Goal: Task Accomplishment & Management: Manage account settings

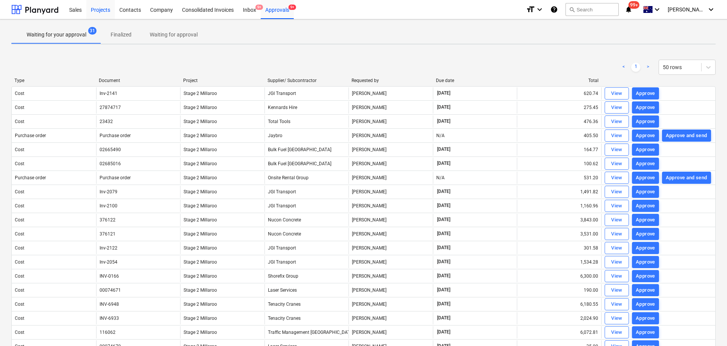
click at [102, 9] on div "Projects" at bounding box center [100, 9] width 29 height 19
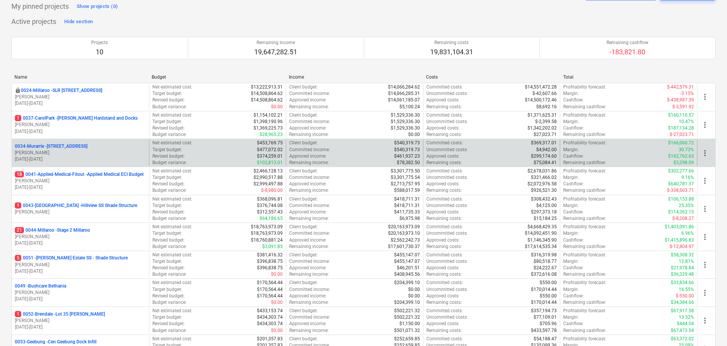
scroll to position [46, 0]
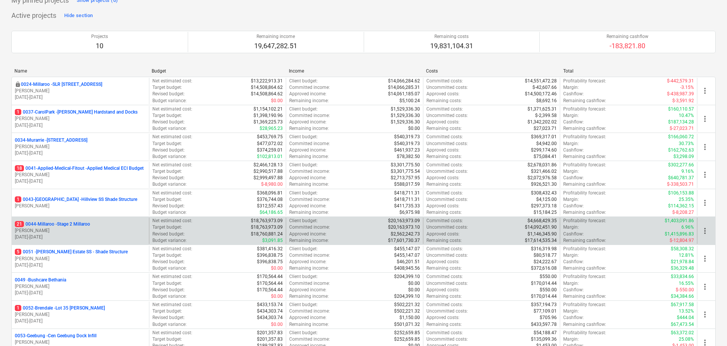
click at [47, 236] on p "[DATE] - [DATE]" at bounding box center [80, 237] width 131 height 6
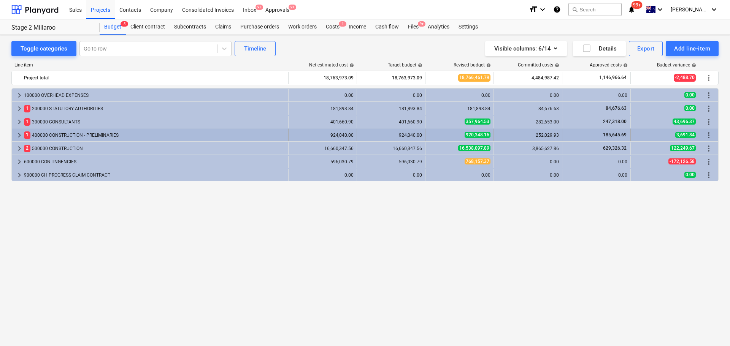
click at [20, 135] on span "keyboard_arrow_right" at bounding box center [19, 135] width 9 height 9
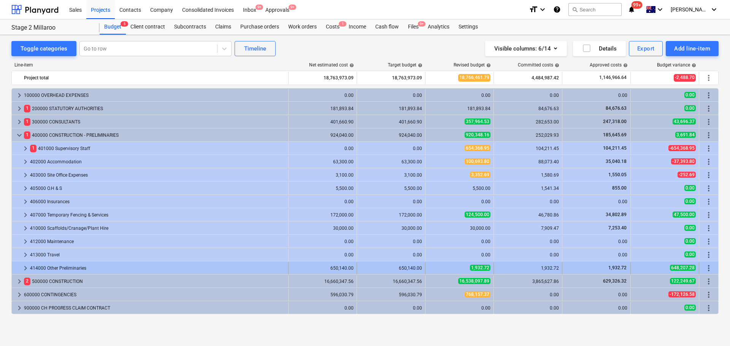
click at [26, 268] on span "keyboard_arrow_right" at bounding box center [25, 268] width 9 height 9
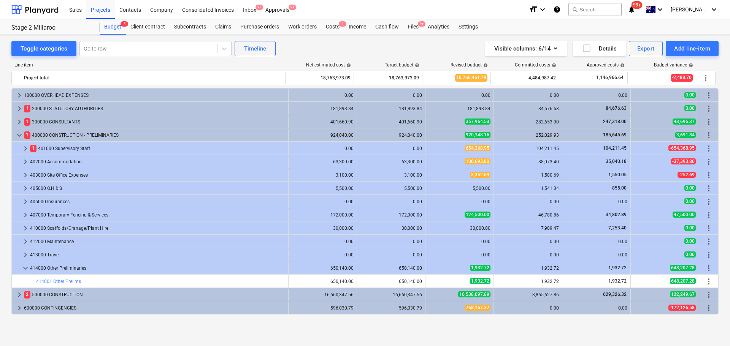
scroll to position [13, 0]
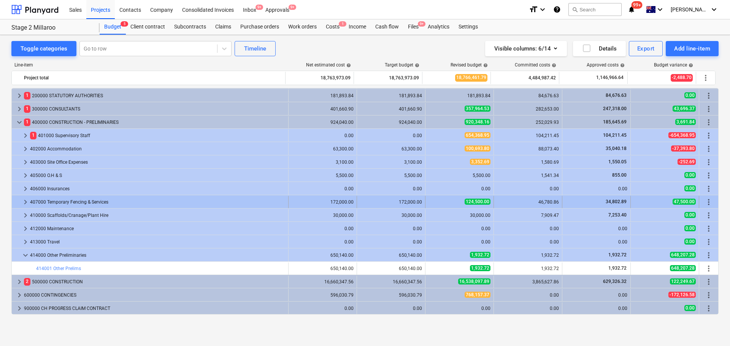
click at [25, 201] on span "keyboard_arrow_right" at bounding box center [25, 202] width 9 height 9
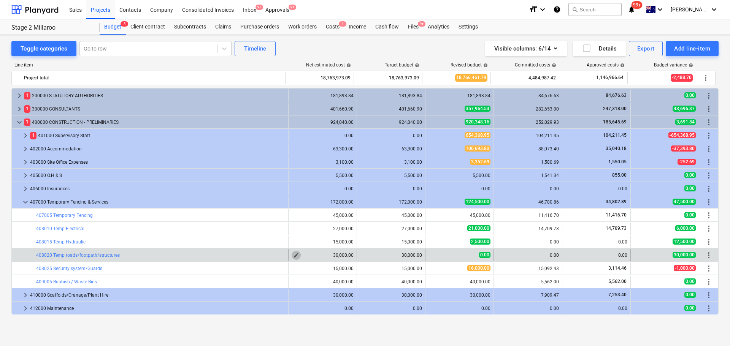
click at [294, 255] on span "edit" at bounding box center [296, 255] width 6 height 6
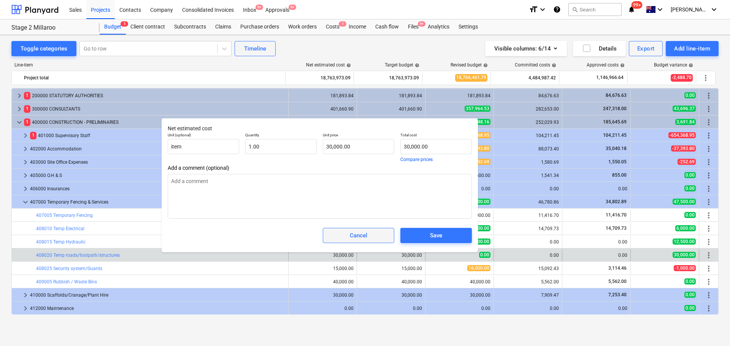
click at [369, 233] on span "Cancel" at bounding box center [358, 236] width 52 height 10
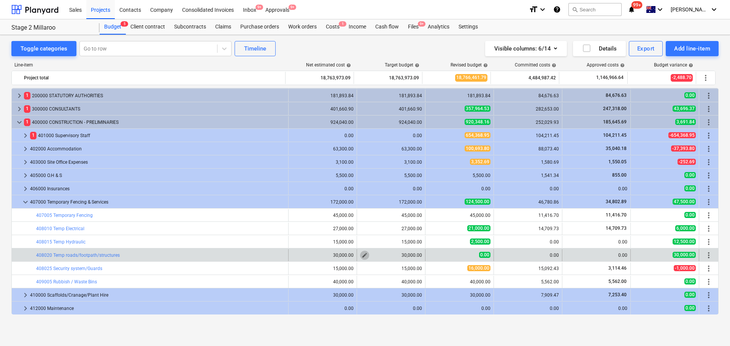
click at [362, 255] on span "edit" at bounding box center [364, 255] width 6 height 6
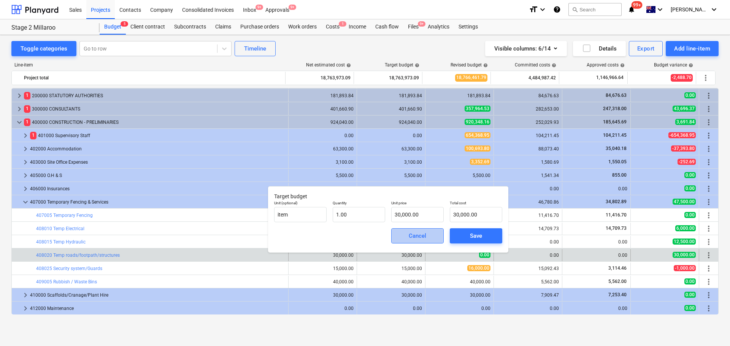
click at [411, 237] on div "Cancel" at bounding box center [417, 236] width 17 height 10
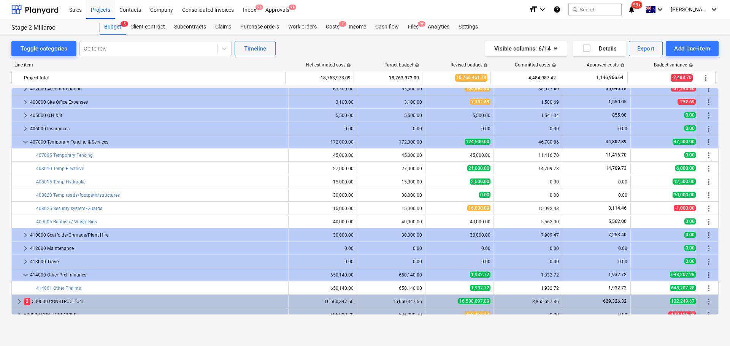
scroll to position [93, 0]
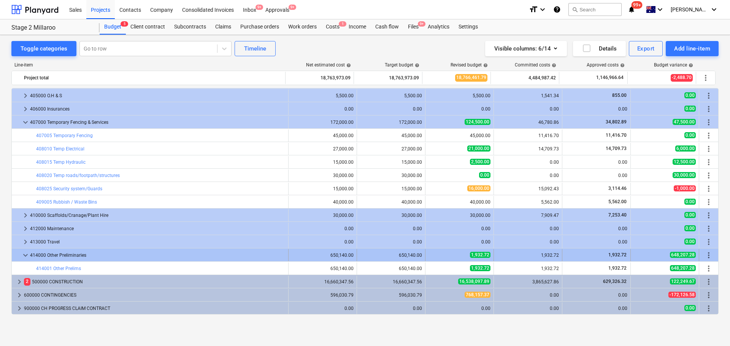
click at [25, 255] on span "keyboard_arrow_down" at bounding box center [25, 255] width 9 height 9
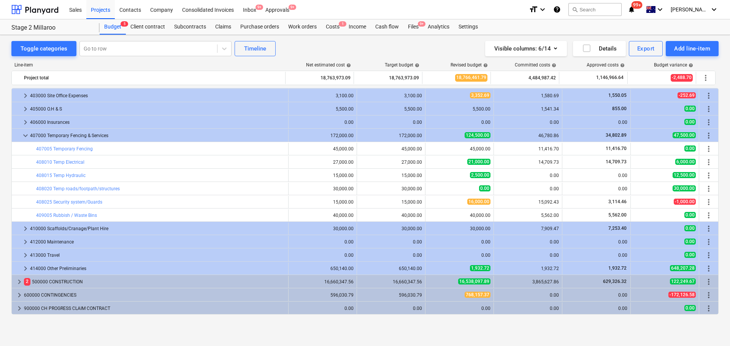
scroll to position [79, 0]
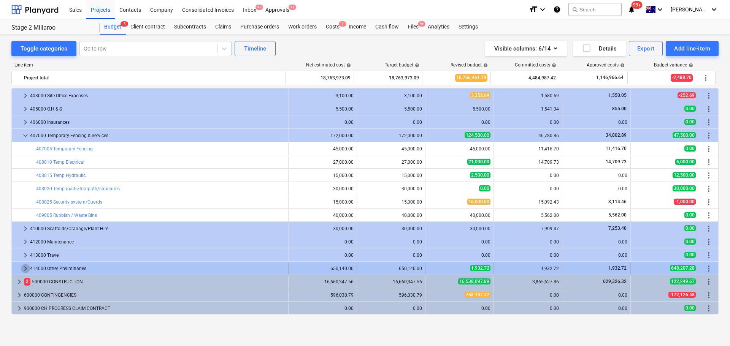
click at [23, 268] on span "keyboard_arrow_right" at bounding box center [25, 268] width 9 height 9
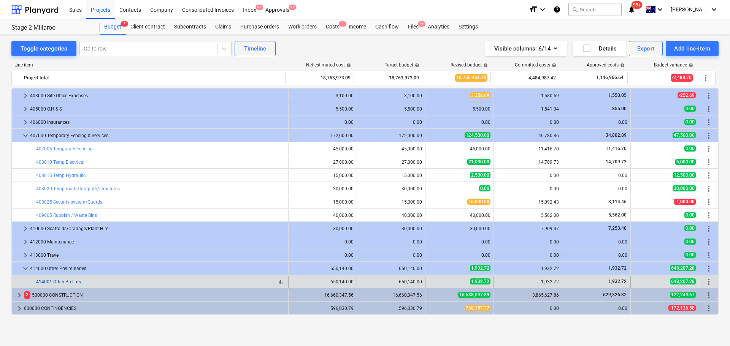
click at [55, 280] on link "414001 Other Prelims" at bounding box center [58, 281] width 45 height 5
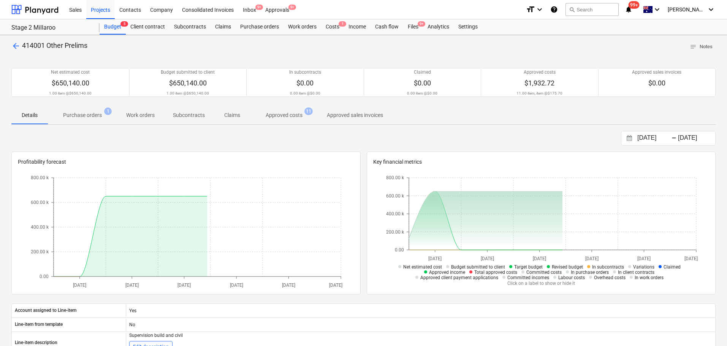
click at [12, 45] on span "arrow_back" at bounding box center [15, 45] width 9 height 9
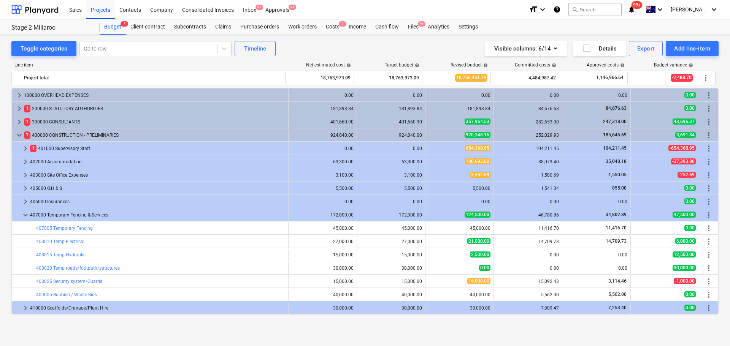
scroll to position [79, 0]
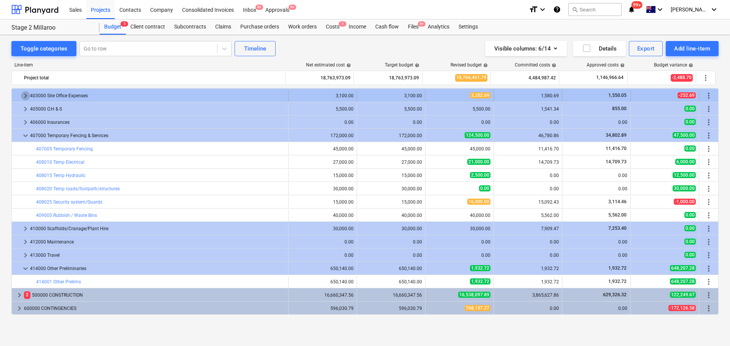
click at [24, 95] on span "keyboard_arrow_right" at bounding box center [25, 95] width 9 height 9
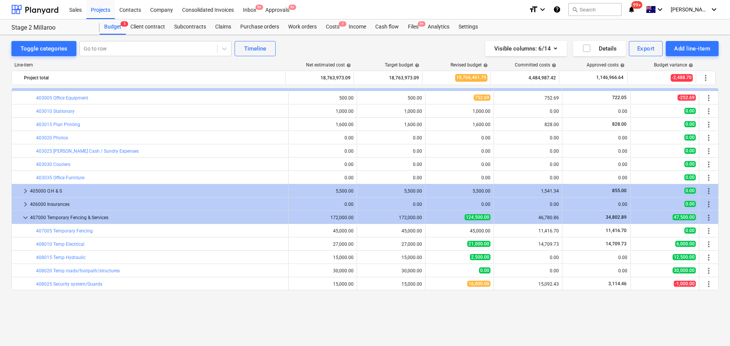
scroll to position [51, 0]
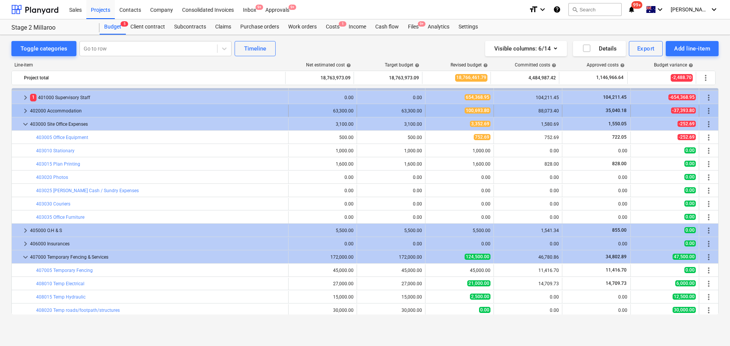
click at [27, 111] on span "keyboard_arrow_right" at bounding box center [25, 110] width 9 height 9
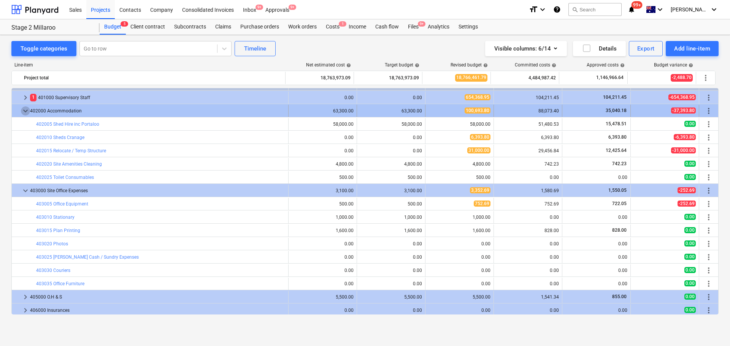
click at [25, 110] on span "keyboard_arrow_down" at bounding box center [25, 110] width 9 height 9
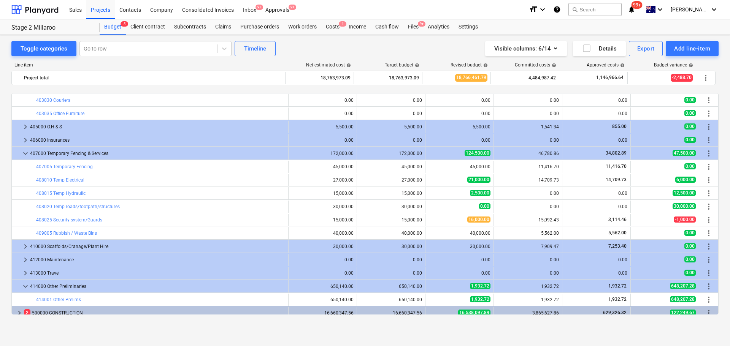
scroll to position [186, 0]
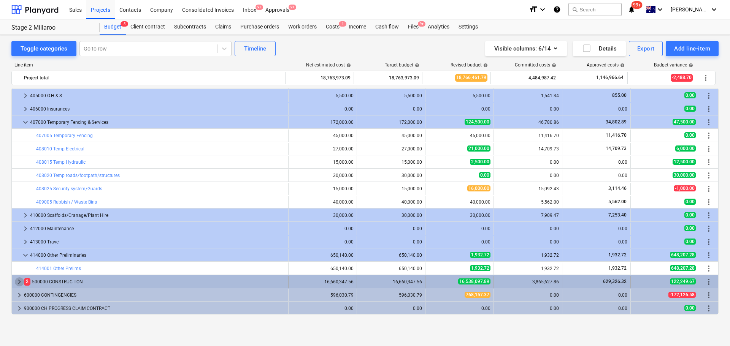
click at [19, 282] on span "keyboard_arrow_right" at bounding box center [19, 281] width 9 height 9
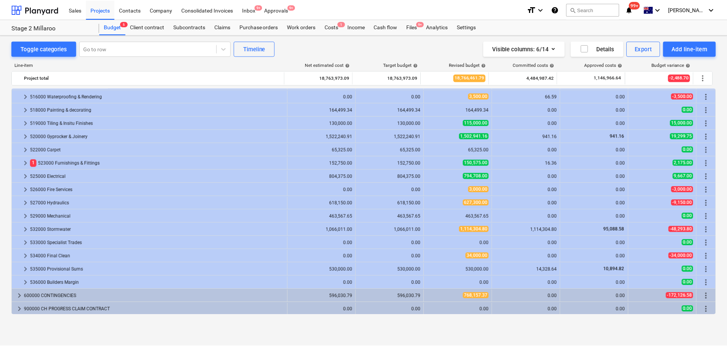
scroll to position [518, 0]
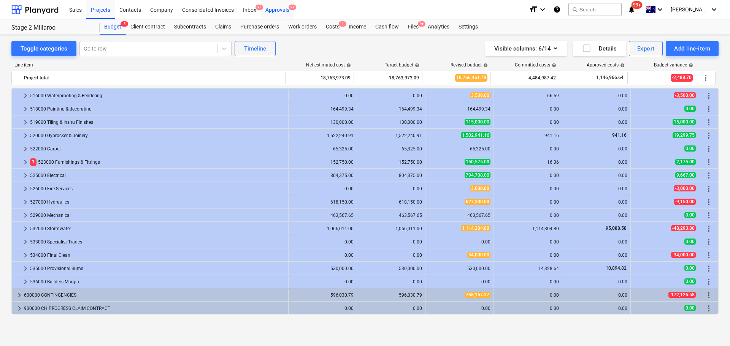
click at [280, 11] on div "Approvals 9+" at bounding box center [277, 9] width 33 height 19
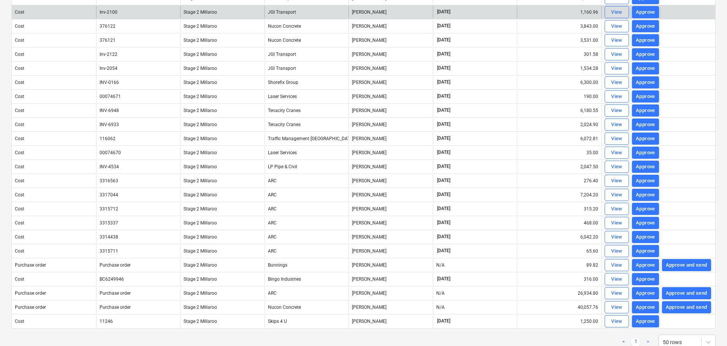
scroll to position [199, 0]
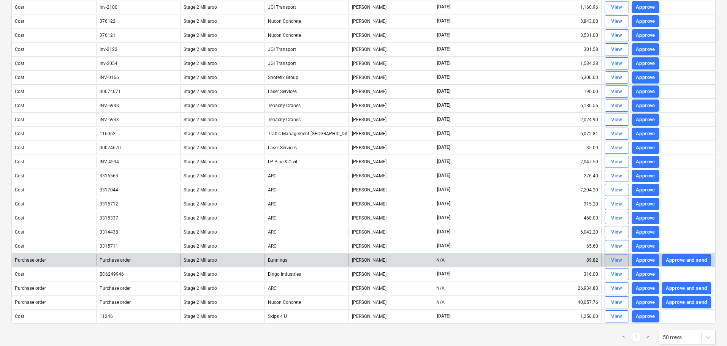
click at [615, 260] on div "View" at bounding box center [616, 260] width 11 height 9
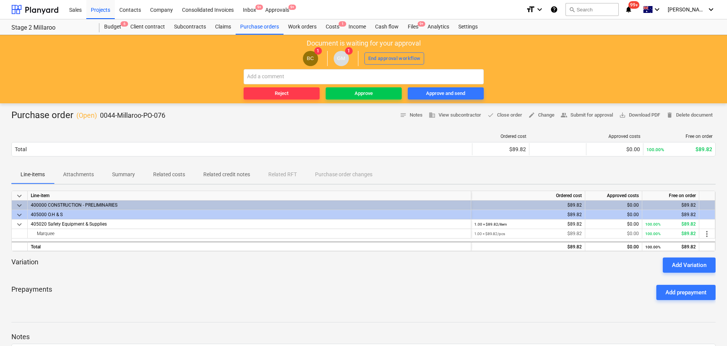
click at [711, 7] on div "Projects list fetching failed" at bounding box center [620, 8] width 205 height 16
click at [711, 8] on div "Projects list fetching failed" at bounding box center [620, 8] width 205 height 16
click at [710, 9] on div "Projects list fetching failed" at bounding box center [620, 8] width 205 height 16
click at [273, 11] on div "Approvals 9+" at bounding box center [277, 9] width 33 height 19
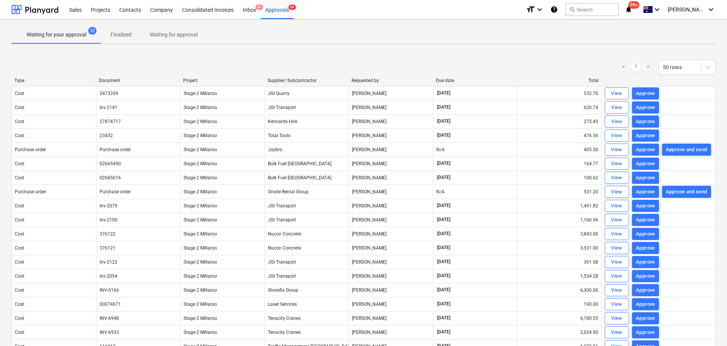
click at [710, 8] on div "Projects list fetching failed" at bounding box center [620, 8] width 205 height 16
